Goal: Transaction & Acquisition: Purchase product/service

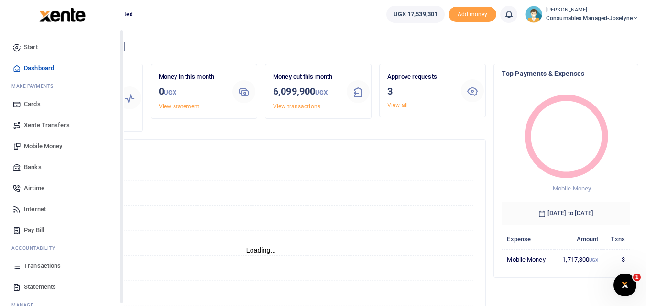
scroll to position [8, 8]
click at [15, 268] on icon at bounding box center [16, 266] width 9 height 9
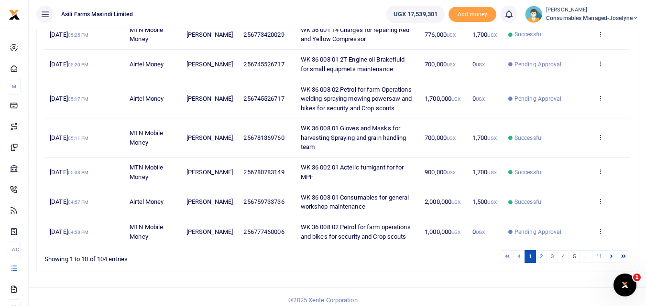
scroll to position [268, 0]
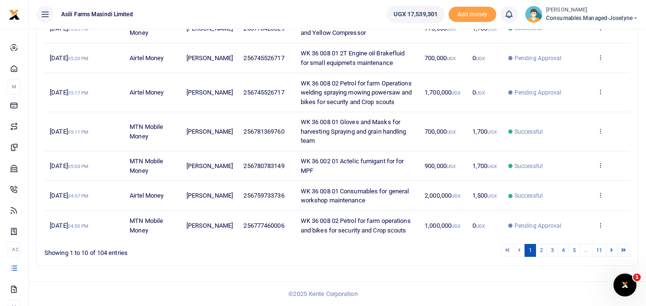
click at [600, 229] on link at bounding box center [600, 225] width 6 height 7
click at [411, 257] on ul "1 2 3 4 5 … 11" at bounding box center [461, 250] width 338 height 13
click at [541, 257] on link "2" at bounding box center [540, 250] width 11 height 13
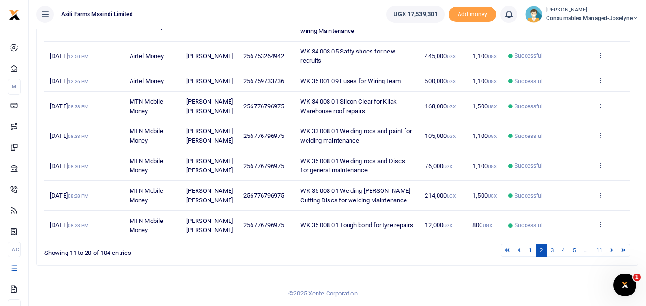
scroll to position [273, 0]
click at [531, 257] on link "1" at bounding box center [529, 250] width 11 height 13
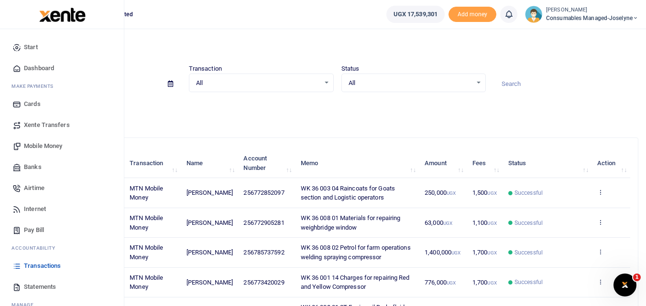
click at [43, 143] on span "Mobile Money" at bounding box center [43, 146] width 38 height 10
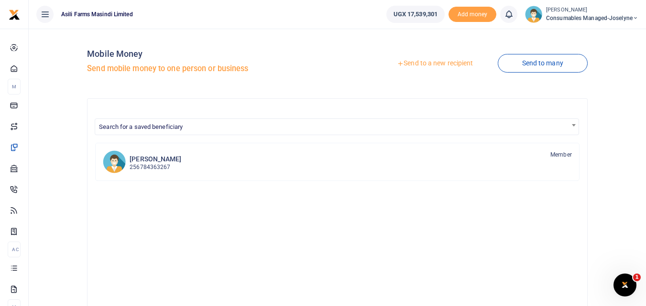
click at [423, 62] on link "Send to a new recipient" at bounding box center [434, 63] width 125 height 17
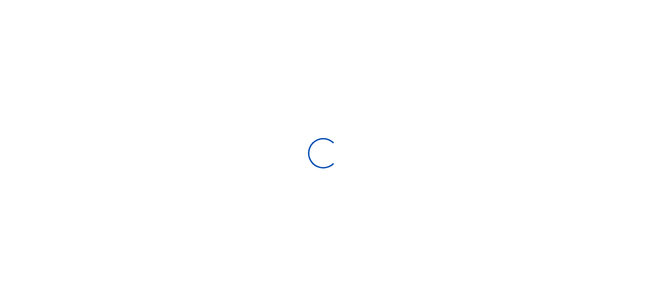
select select
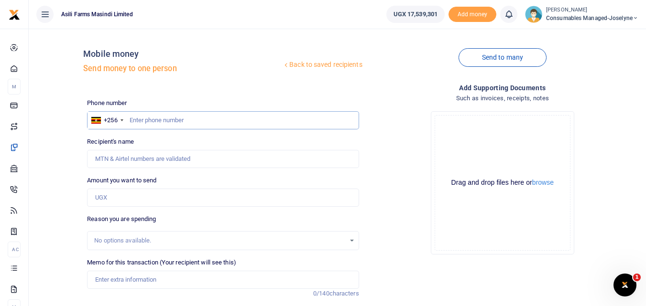
click at [157, 120] on input "text" at bounding box center [223, 120] width 272 height 18
type input "759733736"
type input "[PERSON_NAME]"
type input "759733736"
click at [117, 196] on input "Amount you want to send" at bounding box center [223, 198] width 272 height 18
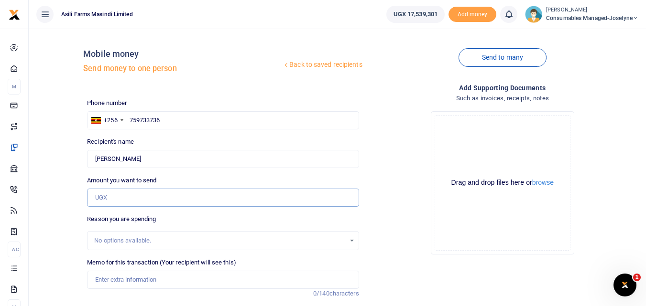
click at [131, 194] on input "Amount you want to send" at bounding box center [223, 198] width 272 height 18
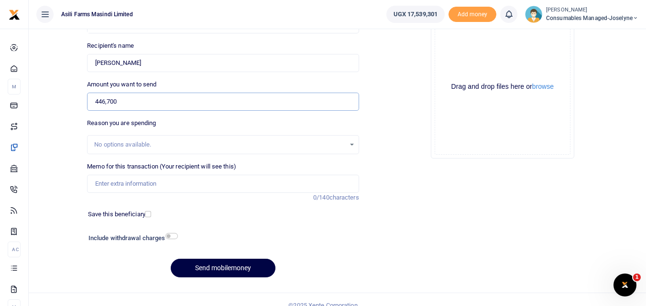
scroll to position [97, 0]
type input "446,700"
click at [126, 177] on input "Memo for this transaction (Your recipient will see this)" at bounding box center [223, 183] width 272 height 18
click at [93, 180] on input "Memo for this transaction (Your recipient will see this)" at bounding box center [223, 183] width 272 height 18
paste input "WK 36 /001 / 02"
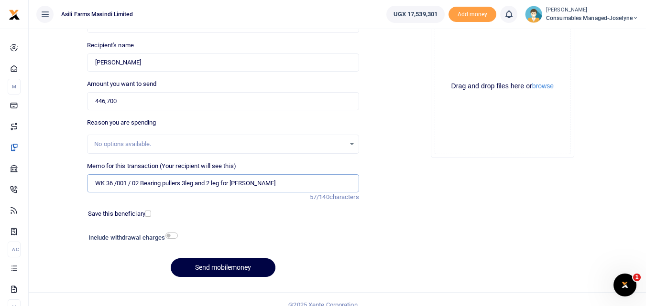
click at [131, 182] on input "WK 36 /001 / 02 Bearing pullers 3leg and 2 leg for Cliff" at bounding box center [223, 183] width 272 height 18
type input "WK 36 001 02 Bearing pullers 3leg and 2 leg for Cliff"
click at [544, 84] on button "browse" at bounding box center [543, 86] width 22 height 7
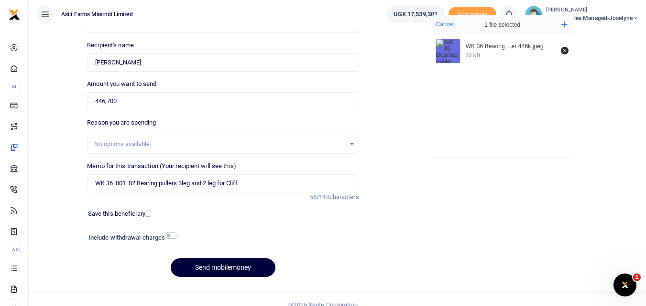
click at [239, 264] on button "Send mobilemoney" at bounding box center [223, 268] width 105 height 19
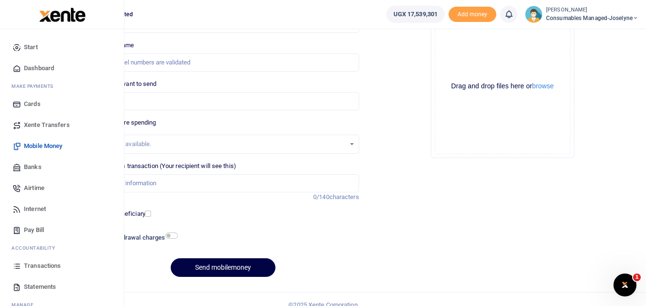
click at [24, 266] on span "Transactions" at bounding box center [42, 266] width 37 height 10
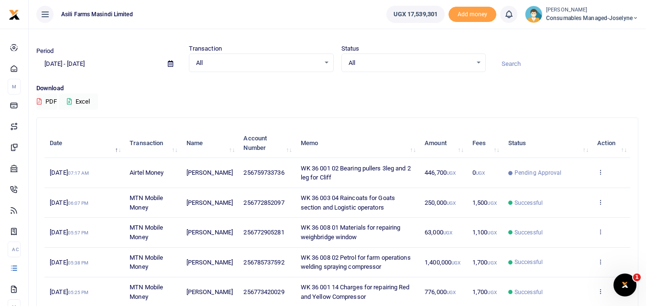
scroll to position [19, 0]
click at [598, 173] on icon at bounding box center [600, 173] width 6 height 7
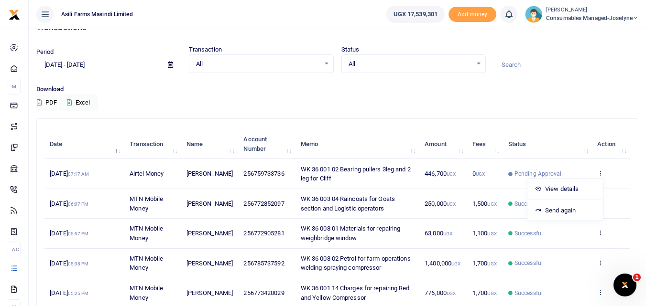
click at [598, 173] on icon at bounding box center [600, 173] width 6 height 7
click at [578, 194] on link "View details" at bounding box center [565, 189] width 76 height 13
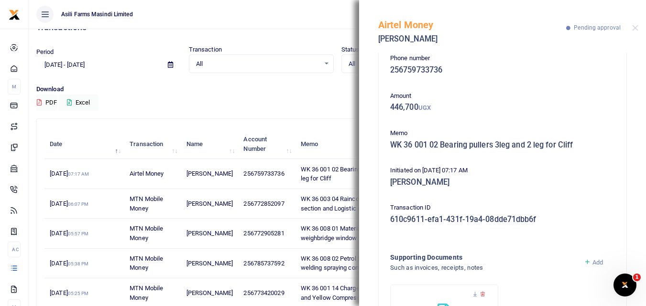
scroll to position [0, 0]
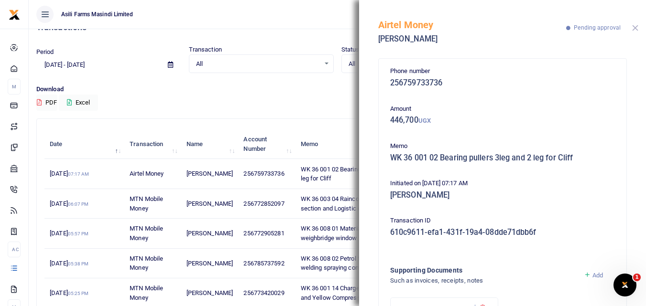
click at [637, 27] on button "Close" at bounding box center [635, 28] width 6 height 6
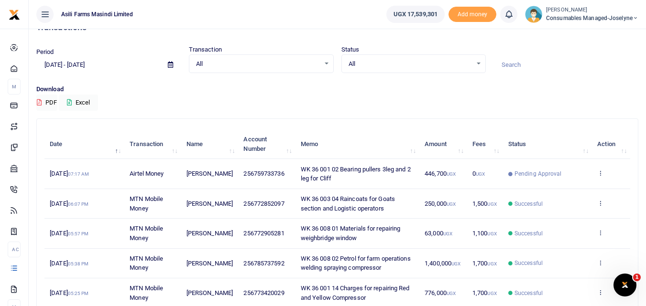
click at [351, 92] on p "Download" at bounding box center [337, 90] width 602 height 10
